Goal: Task Accomplishment & Management: Use online tool/utility

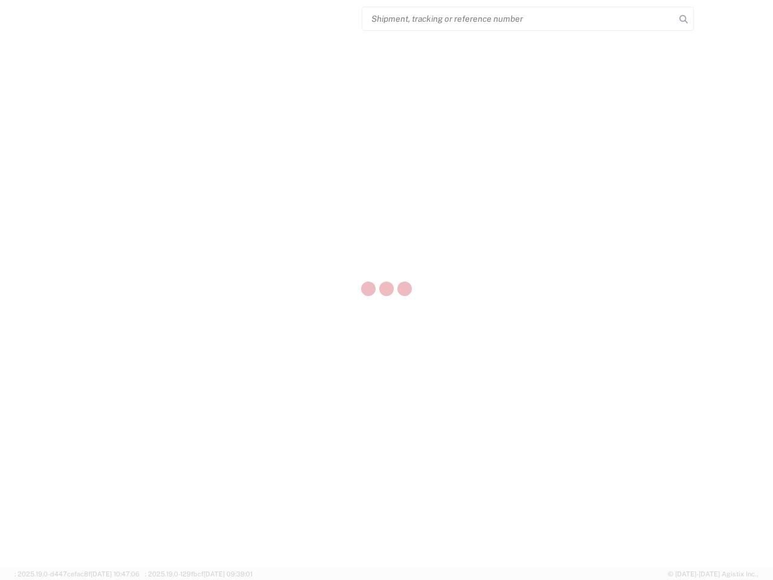
select select "US"
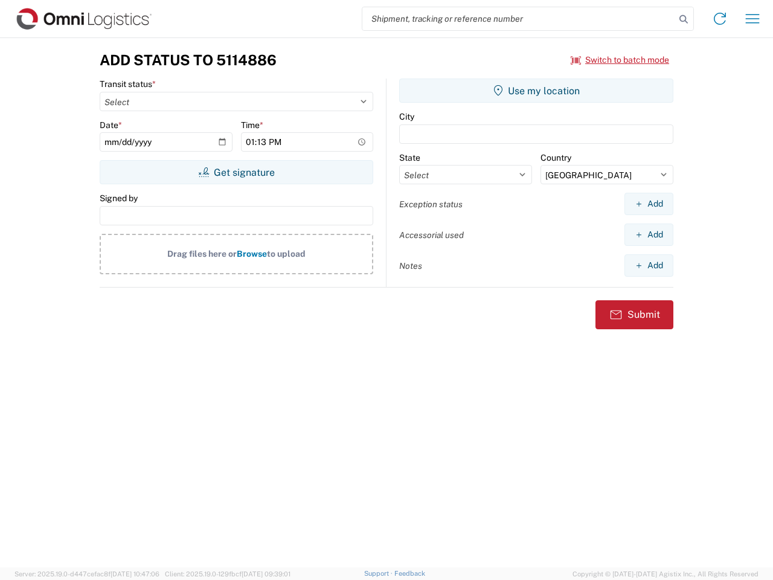
click at [519, 19] on input "search" at bounding box center [519, 18] width 313 height 23
click at [684, 19] on icon at bounding box center [684, 19] width 17 height 17
click at [720, 19] on icon at bounding box center [720, 18] width 19 height 19
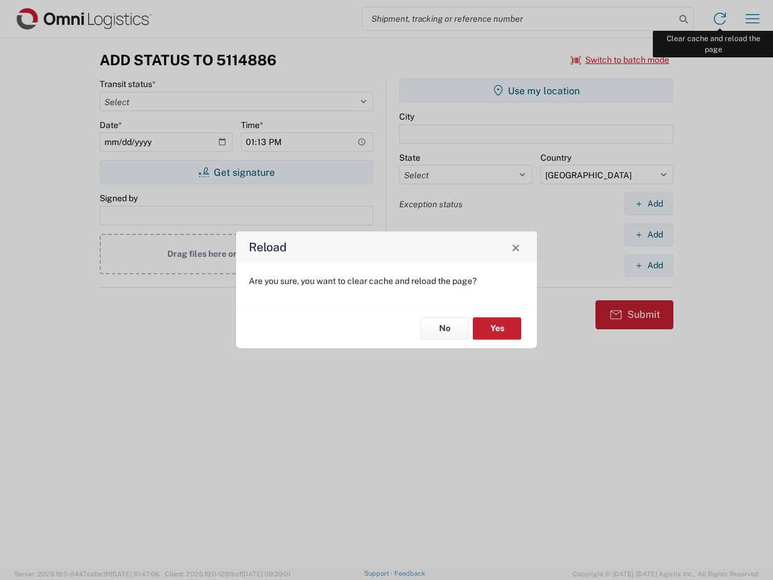
click at [753, 19] on div "Reload Are you sure, you want to clear cache and reload the page? No Yes" at bounding box center [386, 290] width 773 height 580
click at [621, 60] on div "Reload Are you sure, you want to clear cache and reload the page? No Yes" at bounding box center [386, 290] width 773 height 580
click at [236, 172] on div "Reload Are you sure, you want to clear cache and reload the page? No Yes" at bounding box center [386, 290] width 773 height 580
click at [537, 91] on div "Reload Are you sure, you want to clear cache and reload the page? No Yes" at bounding box center [386, 290] width 773 height 580
click at [649, 204] on div "Reload Are you sure, you want to clear cache and reload the page? No Yes" at bounding box center [386, 290] width 773 height 580
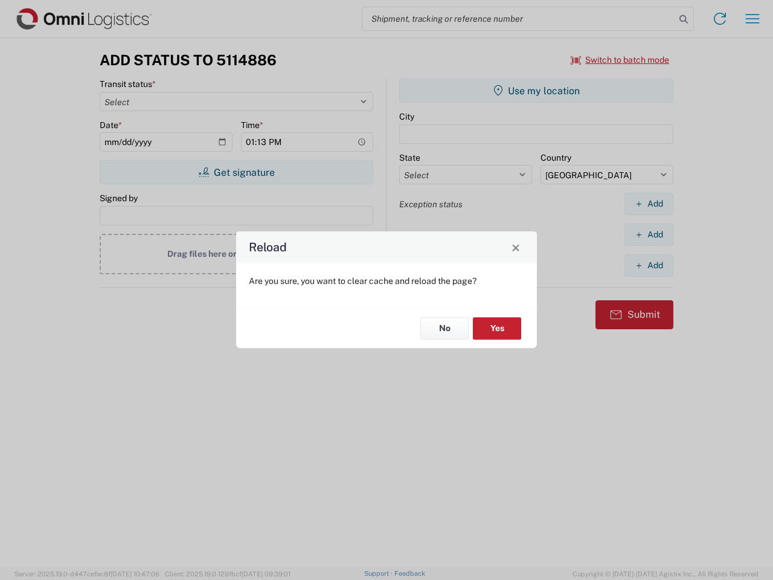
click at [649, 234] on div "Reload Are you sure, you want to clear cache and reload the page? No Yes" at bounding box center [386, 290] width 773 height 580
click at [649, 265] on div "Reload Are you sure, you want to clear cache and reload the page? No Yes" at bounding box center [386, 290] width 773 height 580
